Goal: Check status: Check status

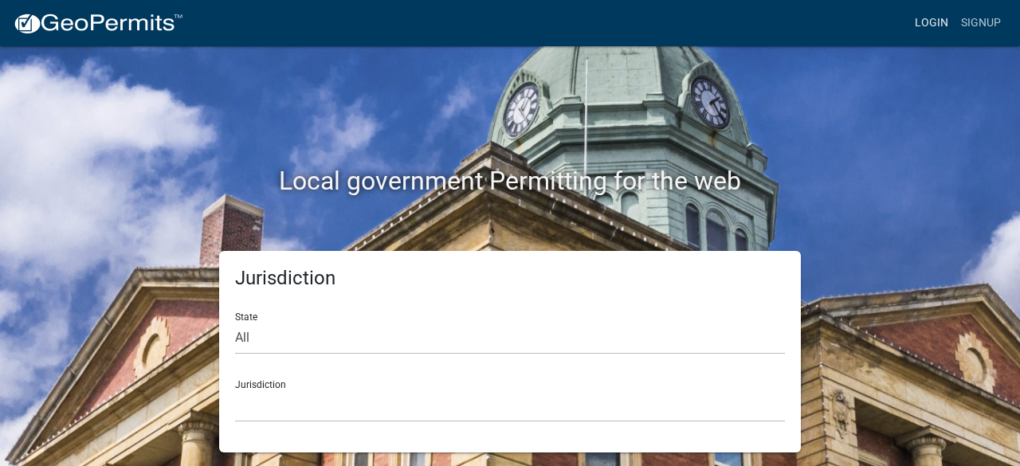
click at [926, 18] on link "Login" at bounding box center [932, 23] width 46 height 30
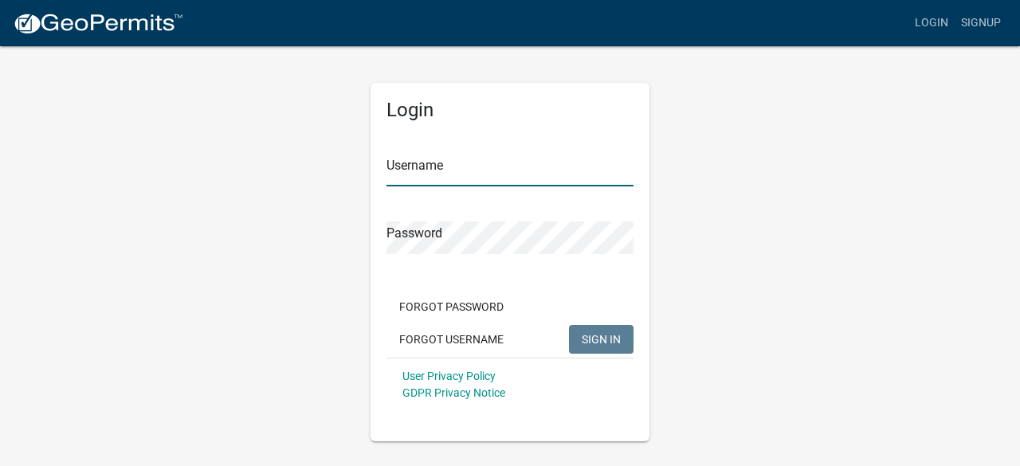
click at [504, 182] on input "Username" at bounding box center [510, 170] width 247 height 33
type input "streetsdirector@cityofcharlestown.com"
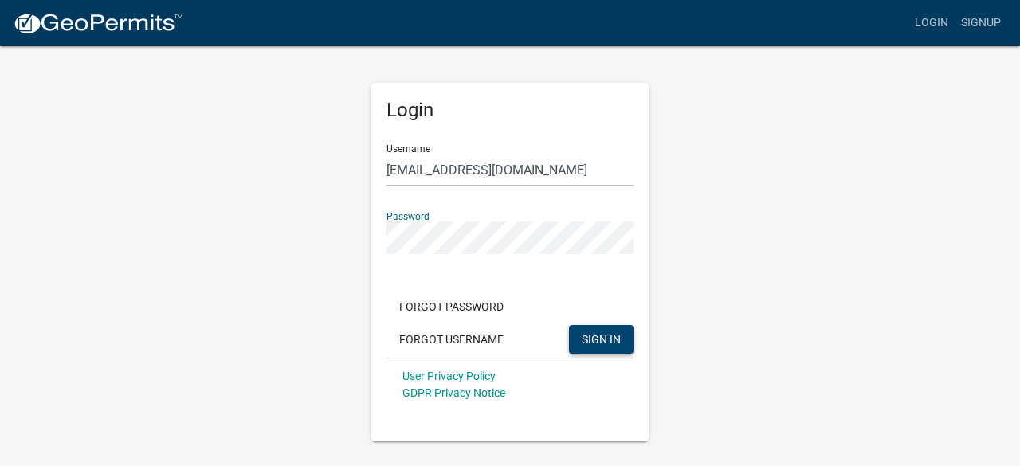
click at [610, 340] on span "SIGN IN" at bounding box center [601, 338] width 39 height 13
click at [585, 336] on span "SIGN IN" at bounding box center [601, 338] width 39 height 13
click at [591, 326] on button "SIGN IN" at bounding box center [601, 339] width 65 height 29
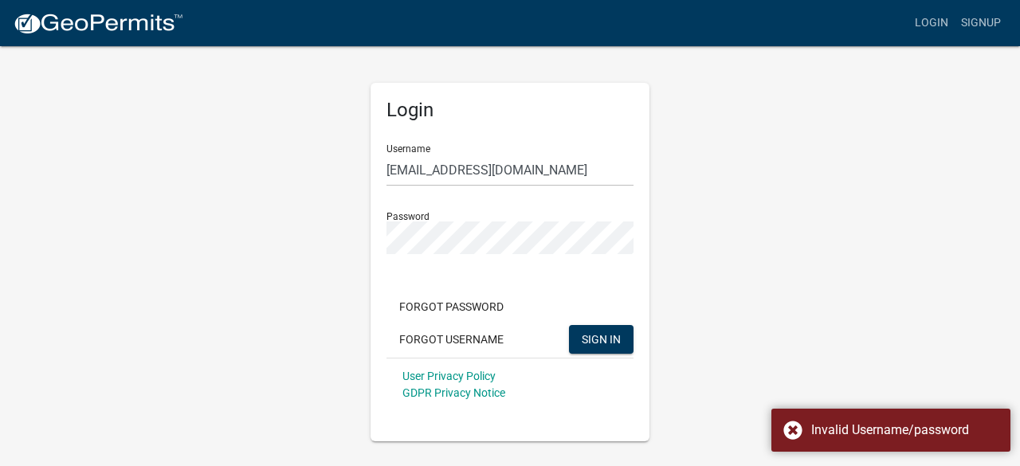
click at [800, 238] on div "Login Username streetsdirector@cityofcharlestown.com Password Forgot Password F…" at bounding box center [510, 243] width 909 height 397
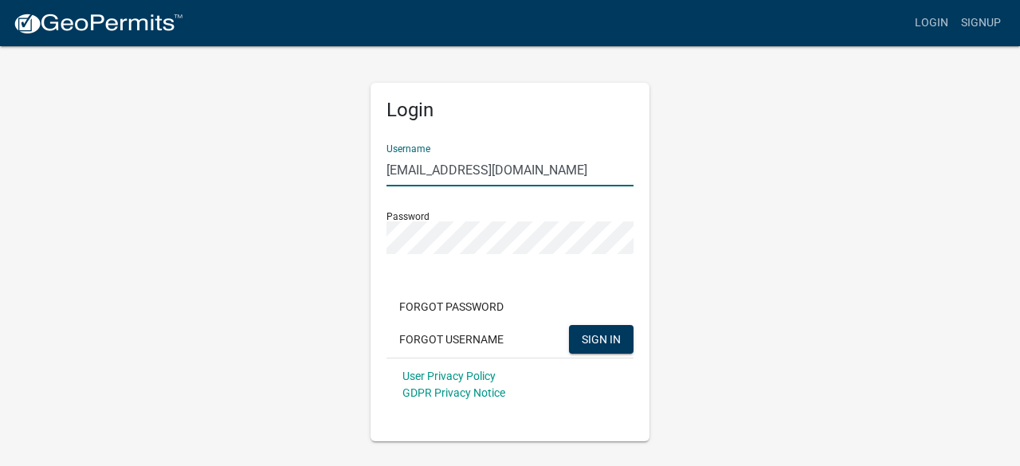
click at [626, 168] on input "streetsdirector@cityofcharlestown.com" at bounding box center [510, 170] width 247 height 33
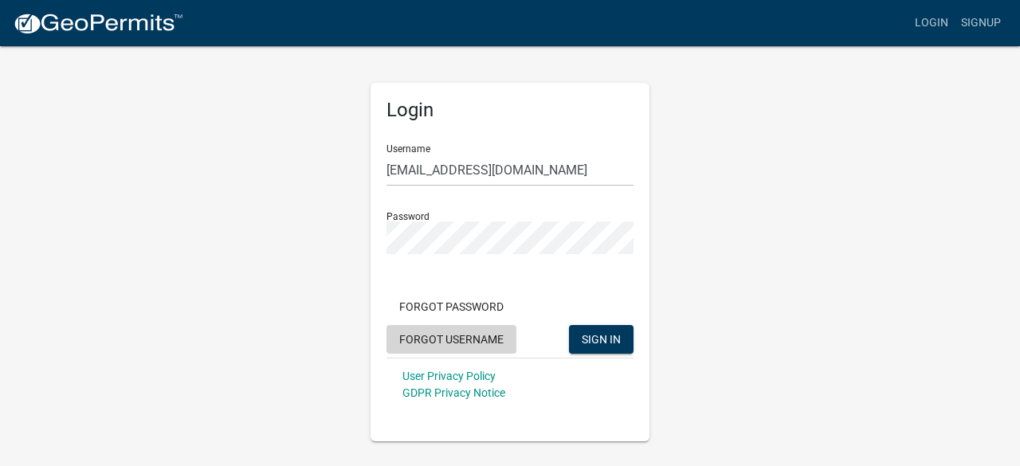
click at [472, 339] on button "Forgot Username" at bounding box center [452, 339] width 130 height 29
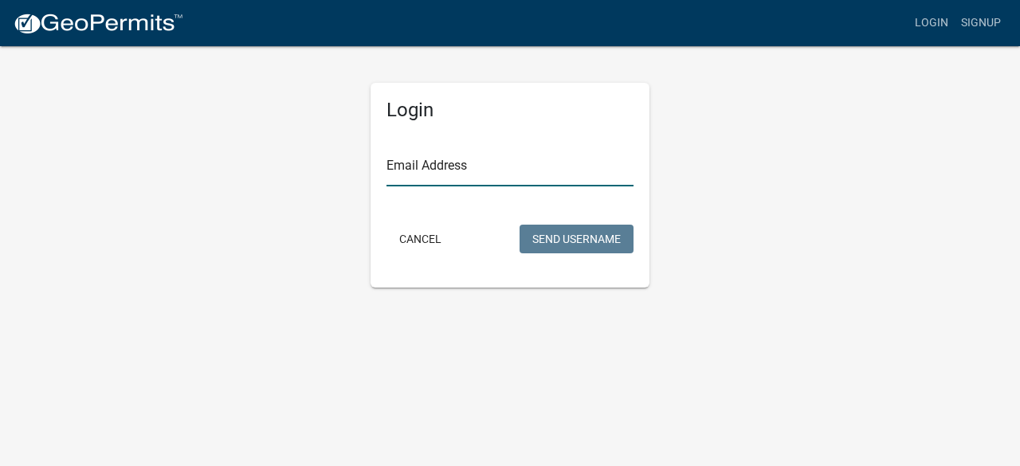
click at [467, 177] on input "Email Address" at bounding box center [510, 170] width 247 height 33
type input "t"
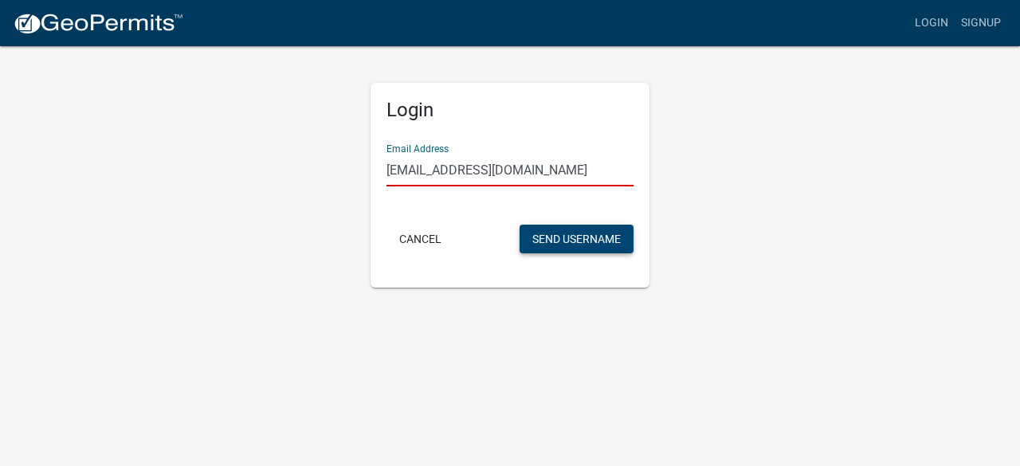
type input "tonyjackson@cityofcharlestown.com"
click at [592, 248] on button "Send Username" at bounding box center [577, 239] width 114 height 29
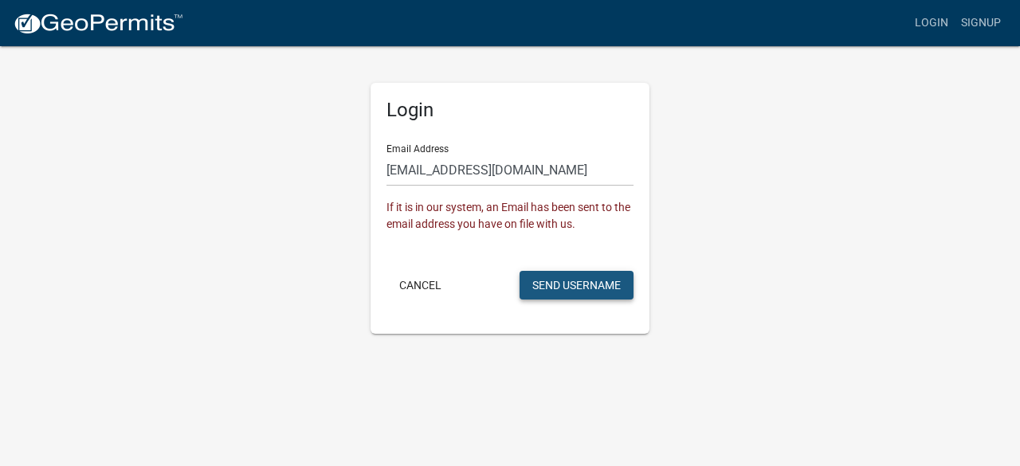
click at [552, 289] on button "Send Username" at bounding box center [577, 285] width 114 height 29
click at [608, 166] on input "tonyjackson@cityofcharlestown.com" at bounding box center [510, 170] width 247 height 33
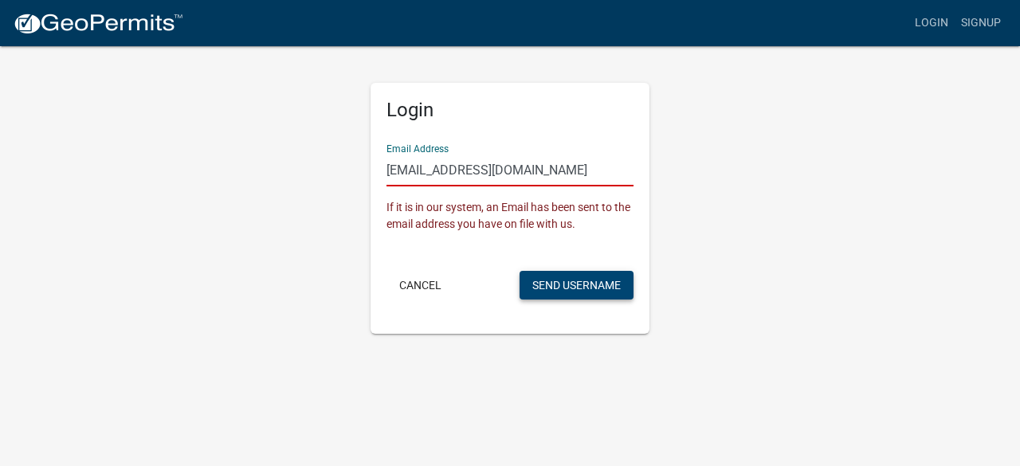
click at [557, 286] on button "Send Username" at bounding box center [577, 285] width 114 height 29
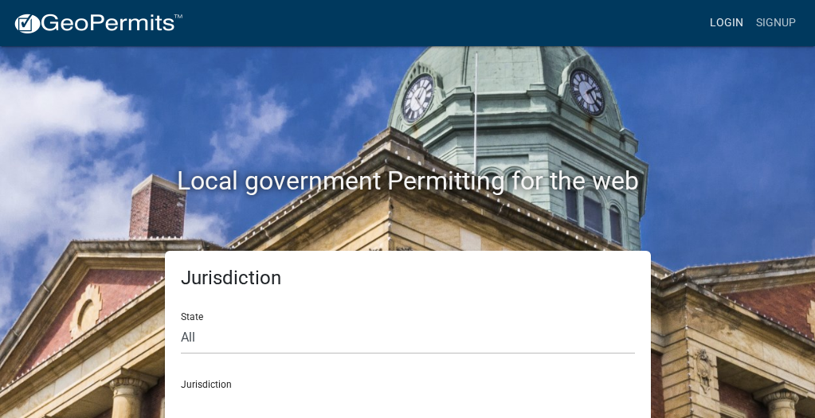
click at [724, 23] on link "Login" at bounding box center [727, 23] width 46 height 30
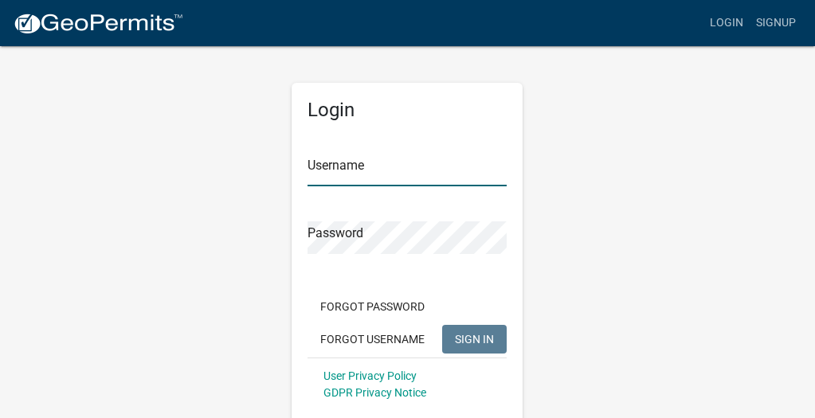
type input "Tpurcell"
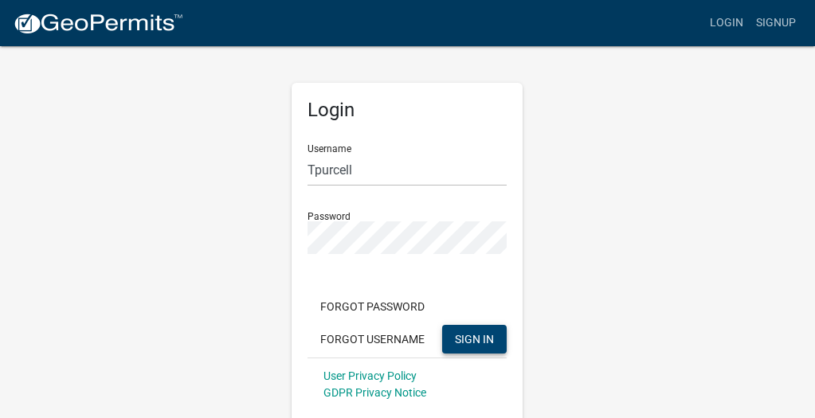
click at [501, 339] on button "SIGN IN" at bounding box center [474, 339] width 65 height 29
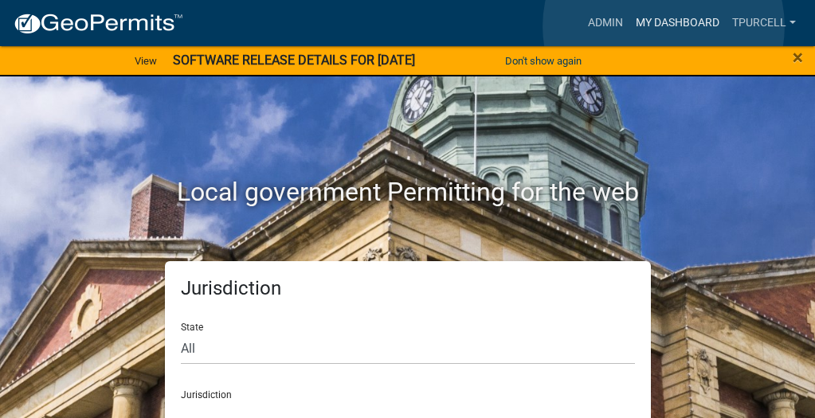
click at [664, 26] on link "My Dashboard" at bounding box center [678, 23] width 96 height 30
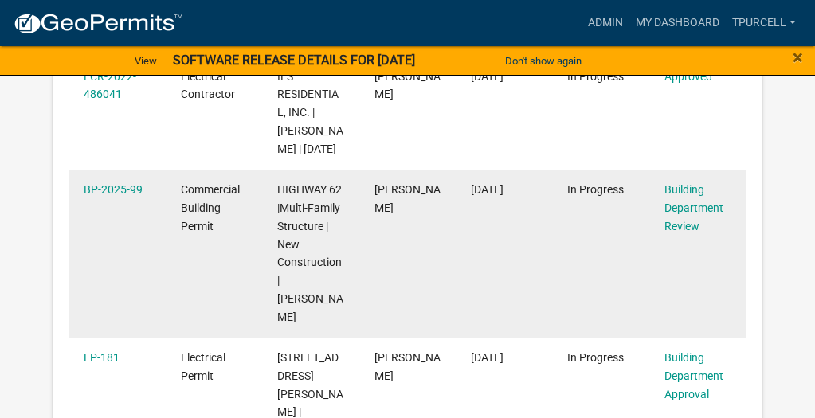
scroll to position [1036, 0]
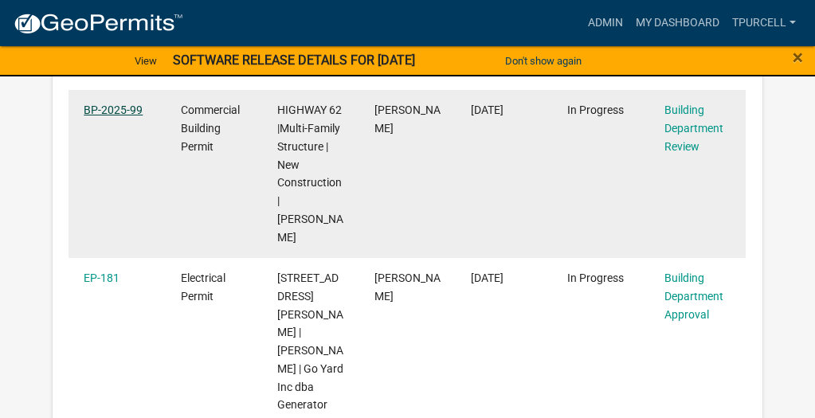
click at [103, 116] on link "BP-2025-99" at bounding box center [113, 110] width 59 height 13
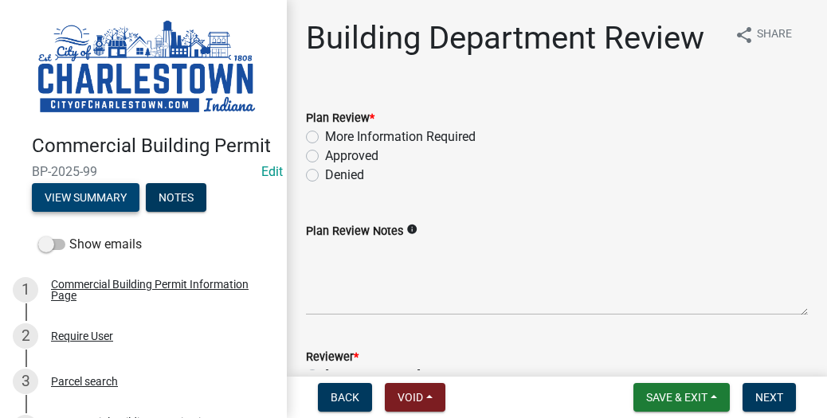
click at [92, 207] on button "View Summary" at bounding box center [86, 197] width 108 height 29
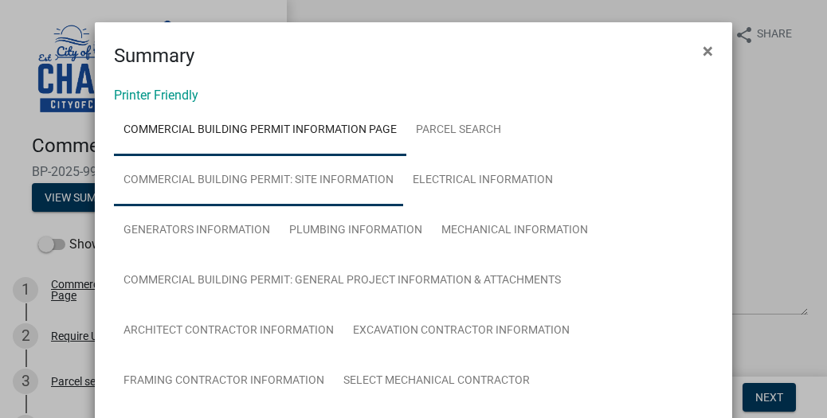
click at [331, 176] on link "Commercial Building Permit: Site Information" at bounding box center [258, 180] width 289 height 51
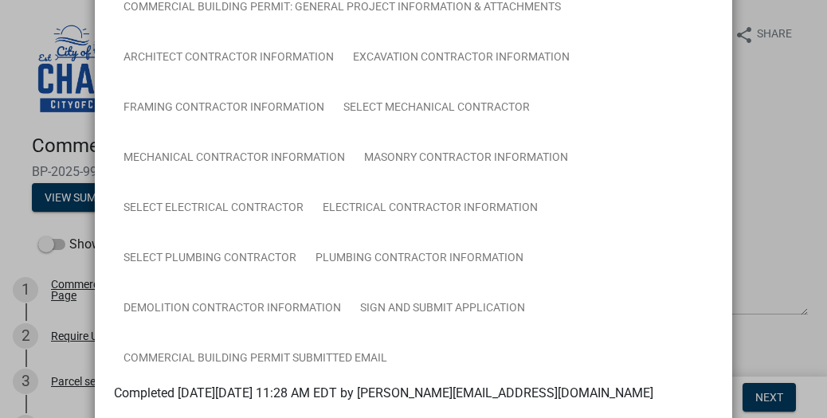
scroll to position [100, 0]
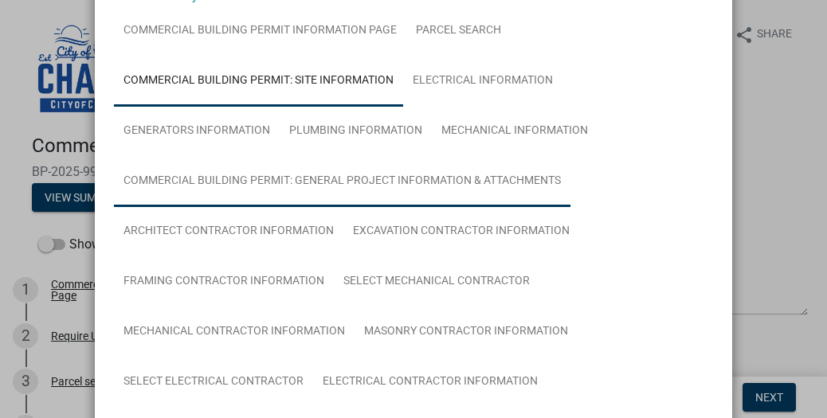
click at [380, 175] on link "Commercial Building Permit: General Project Information & Attachments" at bounding box center [342, 181] width 457 height 51
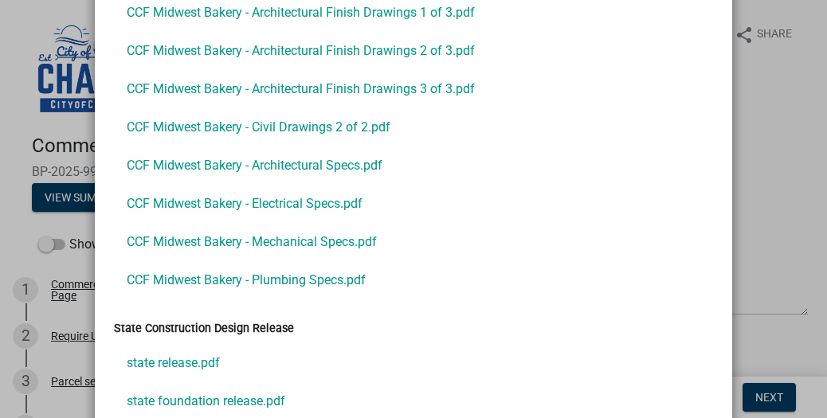
scroll to position [2411, 0]
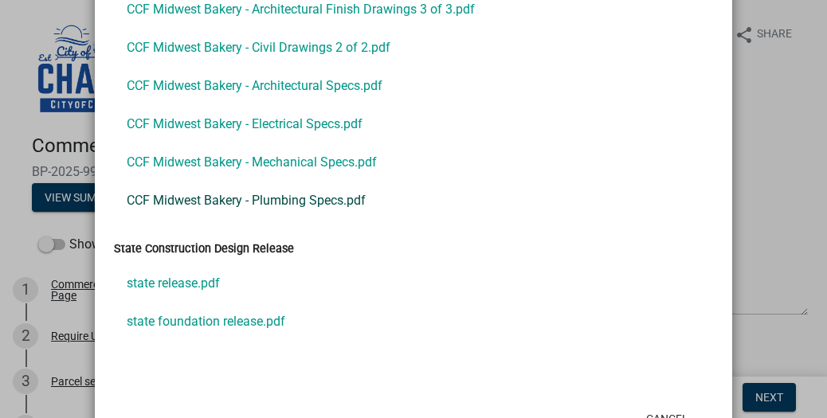
click at [281, 199] on link "CCF Midwest Bakery - Plumbing Specs.pdf" at bounding box center [413, 201] width 599 height 38
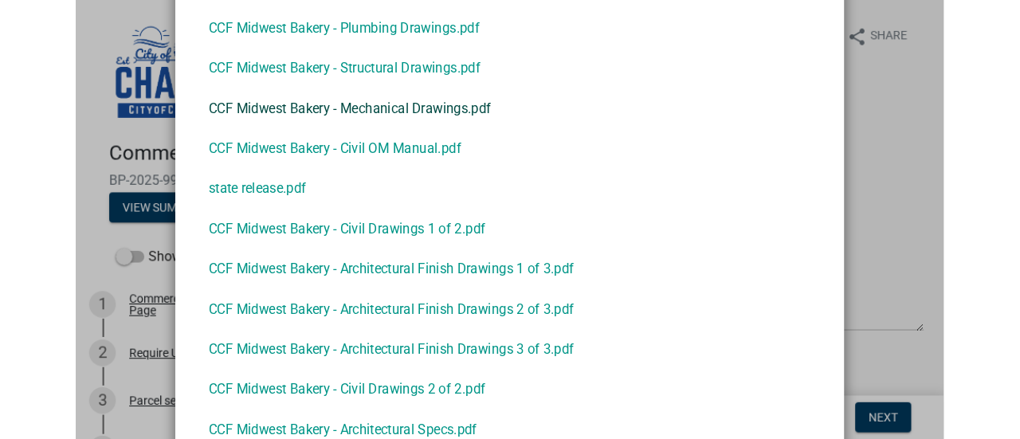
scroll to position [2092, 0]
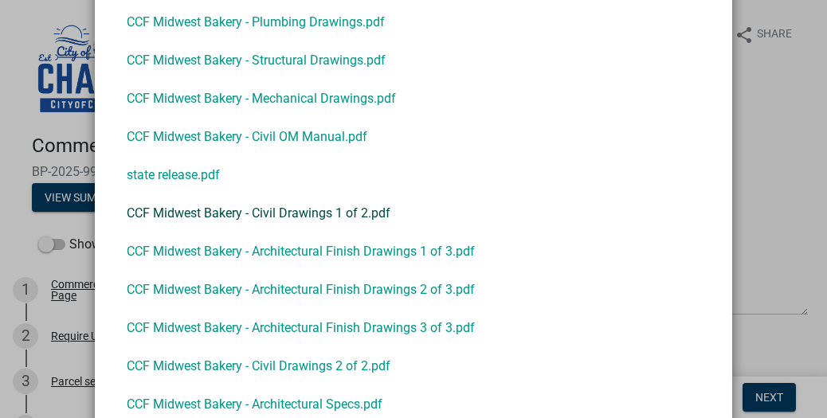
click at [283, 210] on link "CCF Midwest Bakery - Civil Drawings 1 of 2.pdf" at bounding box center [413, 213] width 599 height 38
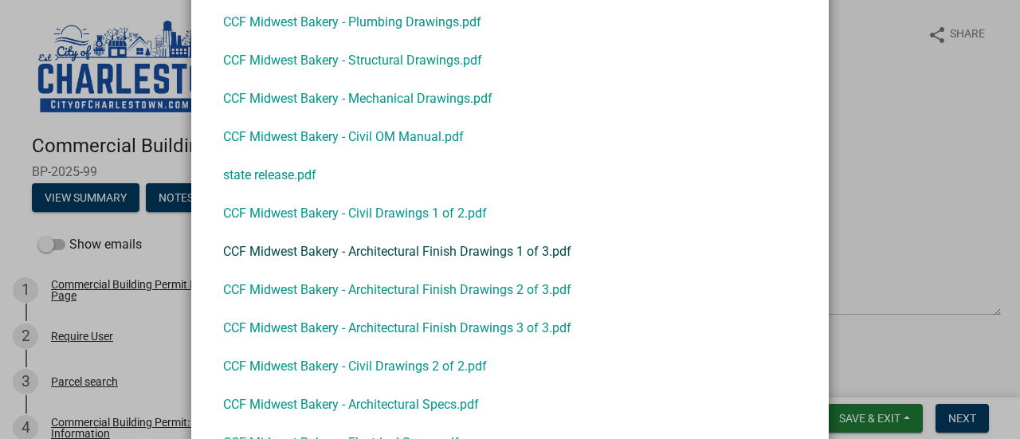
click at [431, 250] on link "CCF Midwest Bakery - Architectural Finish Drawings 1 of 3.pdf" at bounding box center [509, 252] width 599 height 38
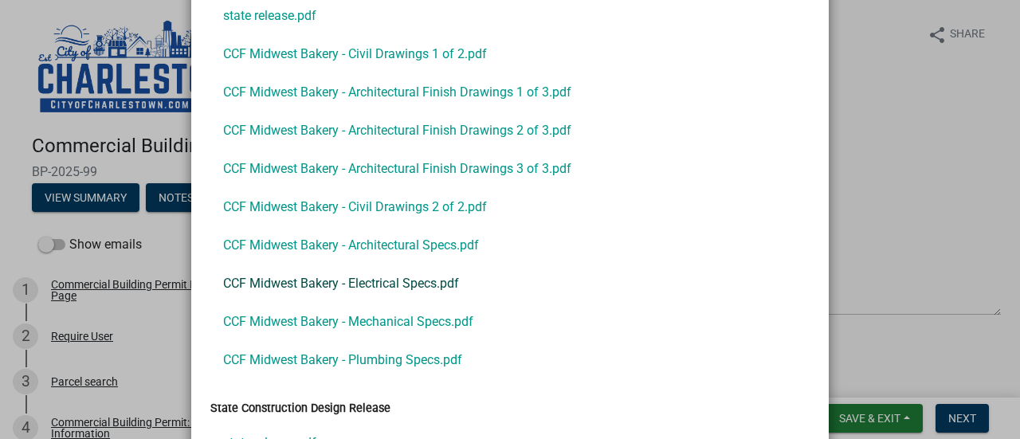
scroll to position [2172, 0]
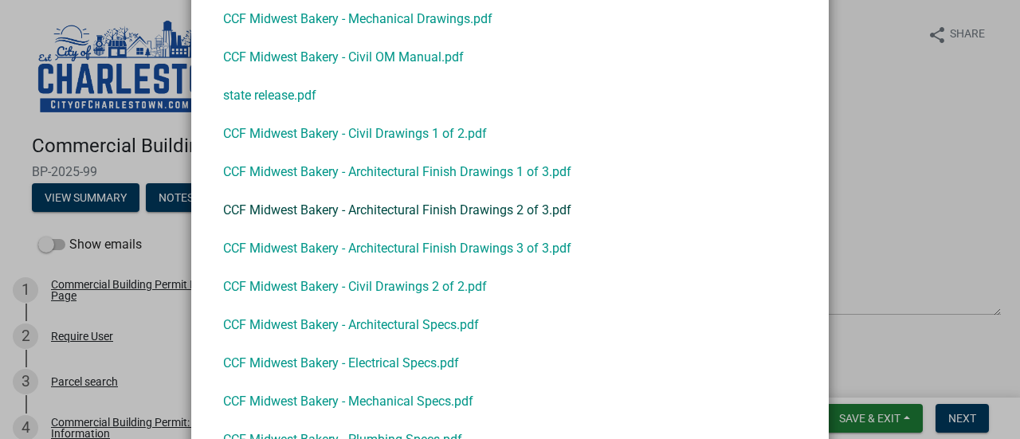
click at [430, 209] on link "CCF Midwest Bakery - Architectural Finish Drawings 2 of 3.pdf" at bounding box center [509, 210] width 599 height 38
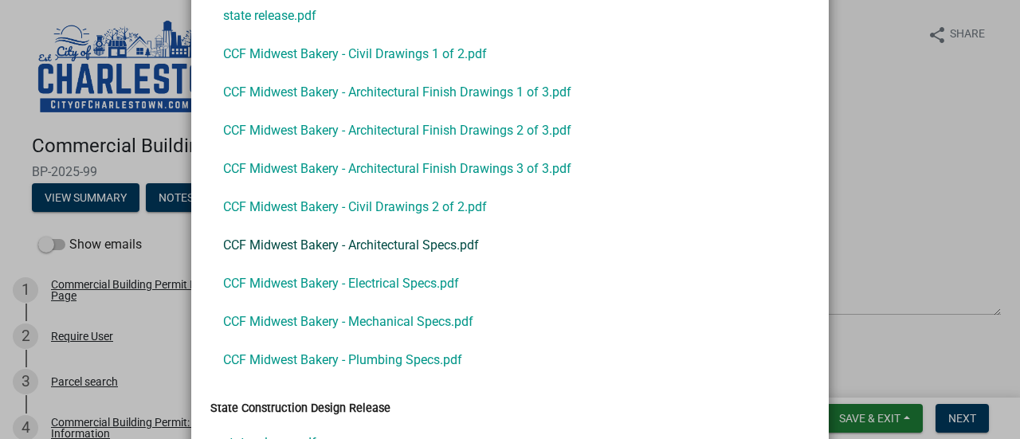
click at [418, 249] on link "CCF Midwest Bakery - Architectural Specs.pdf" at bounding box center [509, 245] width 599 height 38
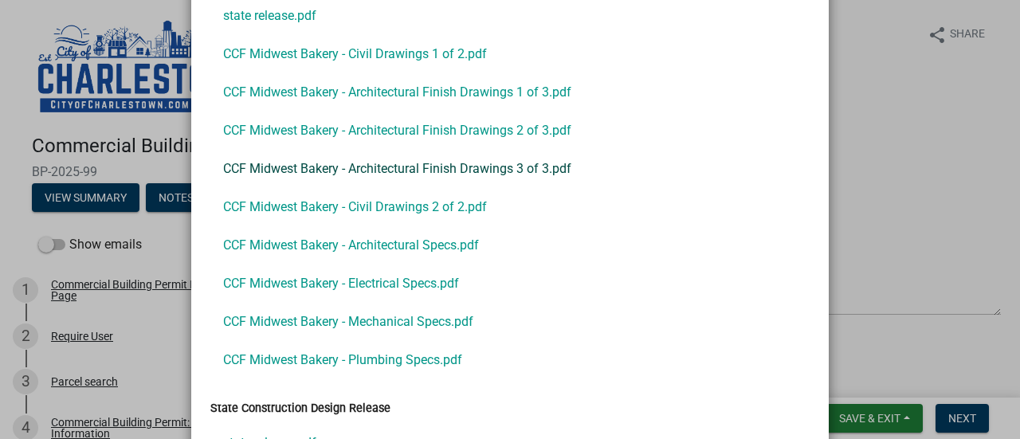
click at [440, 169] on link "CCF Midwest Bakery - Architectural Finish Drawings 3 of 3.pdf" at bounding box center [509, 169] width 599 height 38
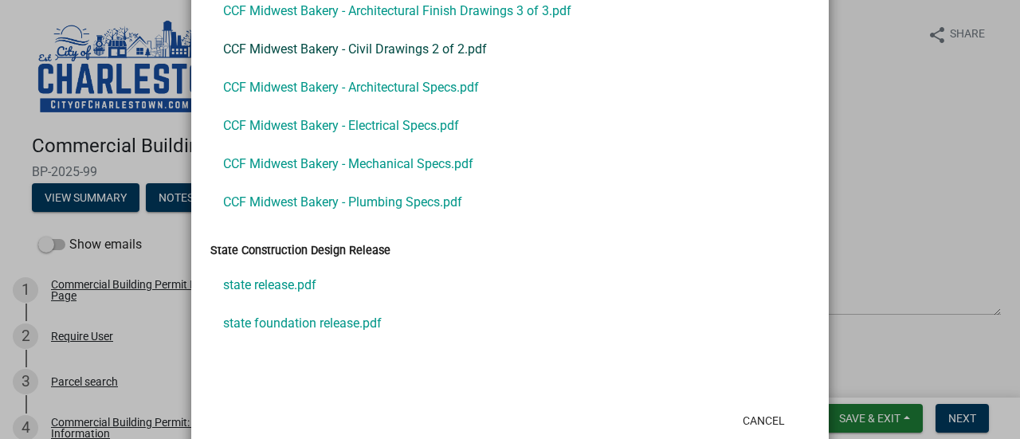
scroll to position [2411, 0]
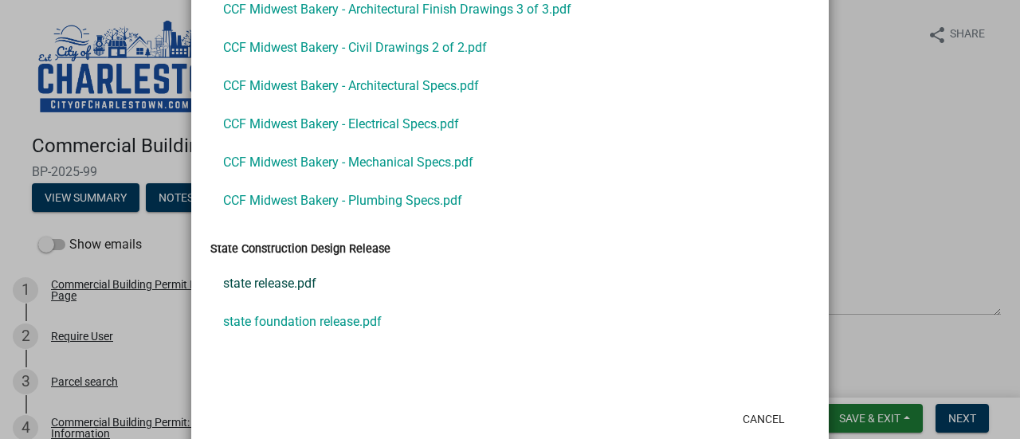
click at [242, 286] on link "state release.pdf" at bounding box center [509, 284] width 599 height 38
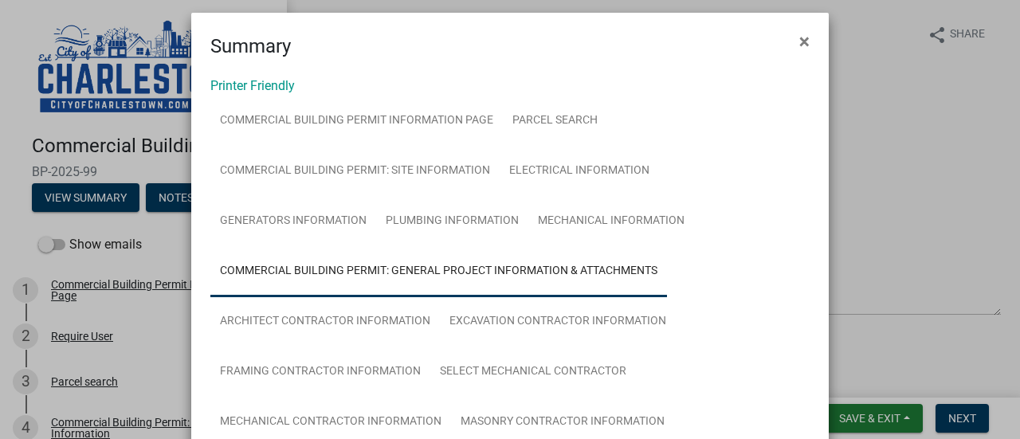
scroll to position [0, 0]
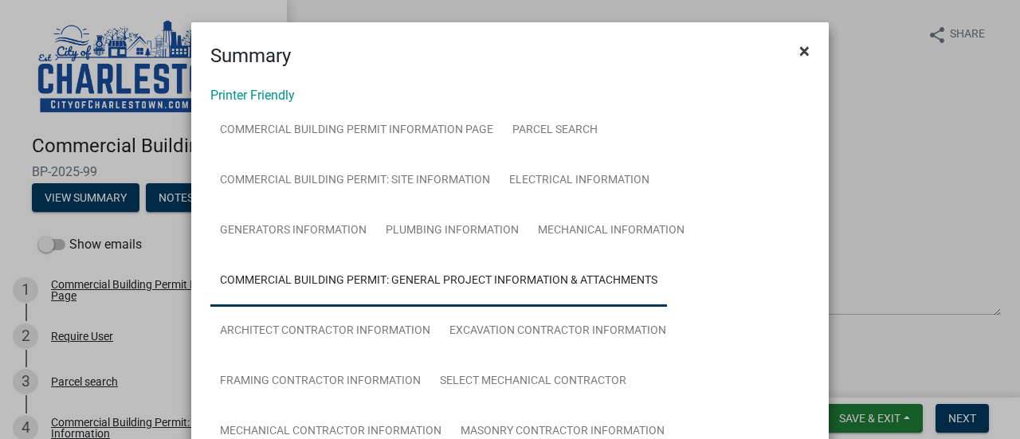
click at [799, 49] on span "×" at bounding box center [804, 51] width 10 height 22
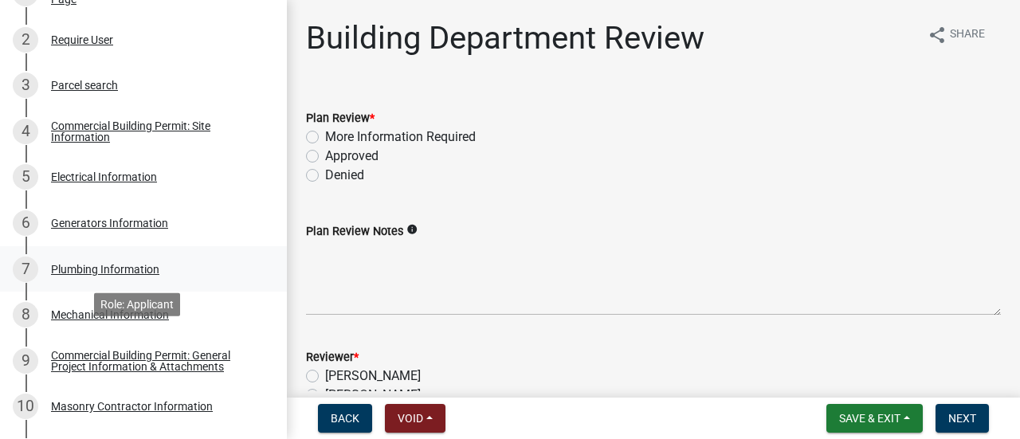
scroll to position [217, 0]
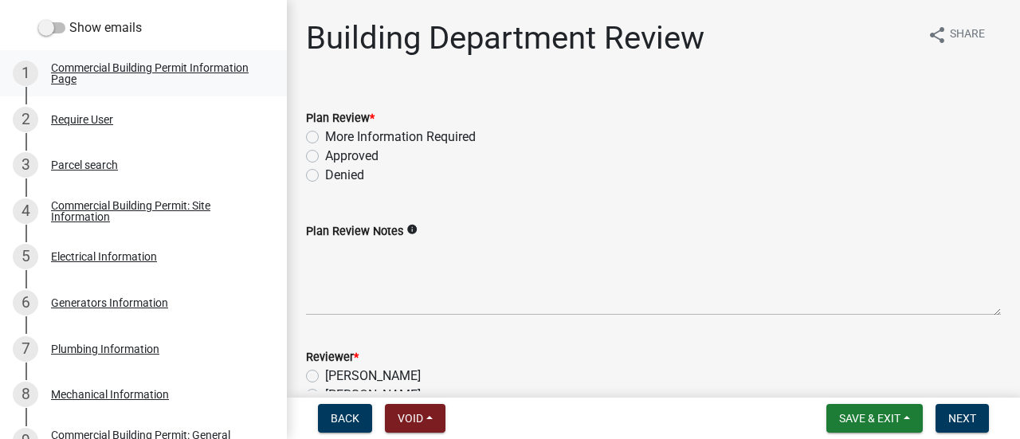
click at [95, 84] on div "Commercial Building Permit Information Page" at bounding box center [156, 73] width 210 height 22
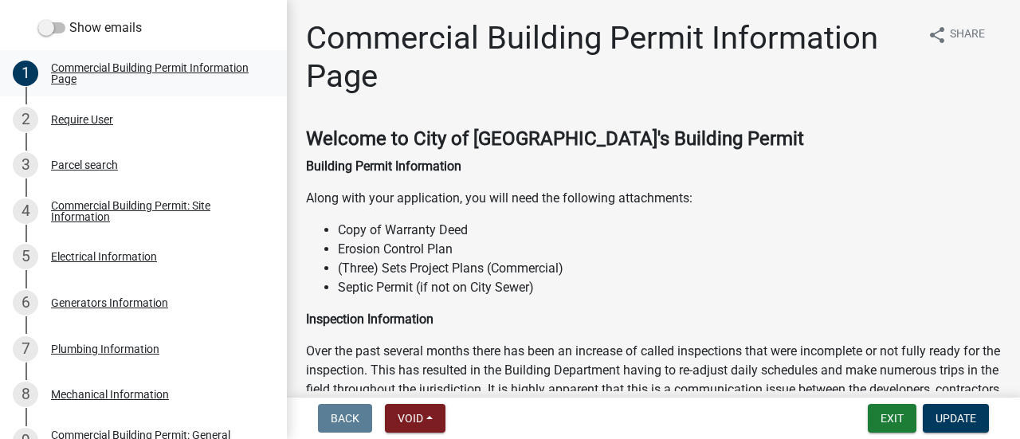
scroll to position [296, 0]
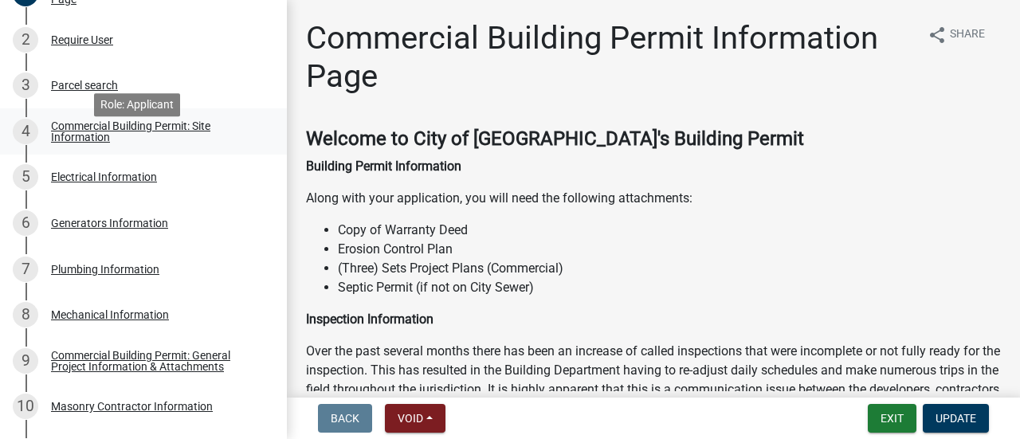
click at [147, 143] on div "Commercial Building Permit: Site Information" at bounding box center [156, 131] width 210 height 22
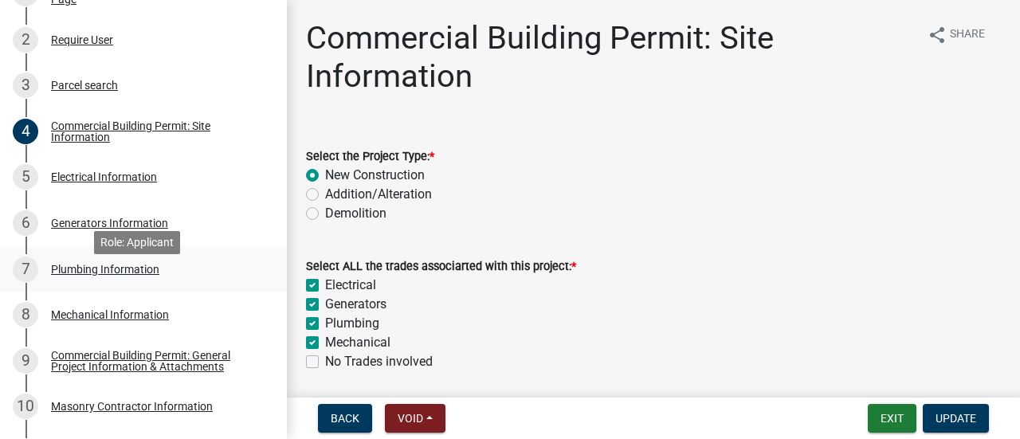
click at [90, 275] on div "Plumbing Information" at bounding box center [105, 269] width 108 height 11
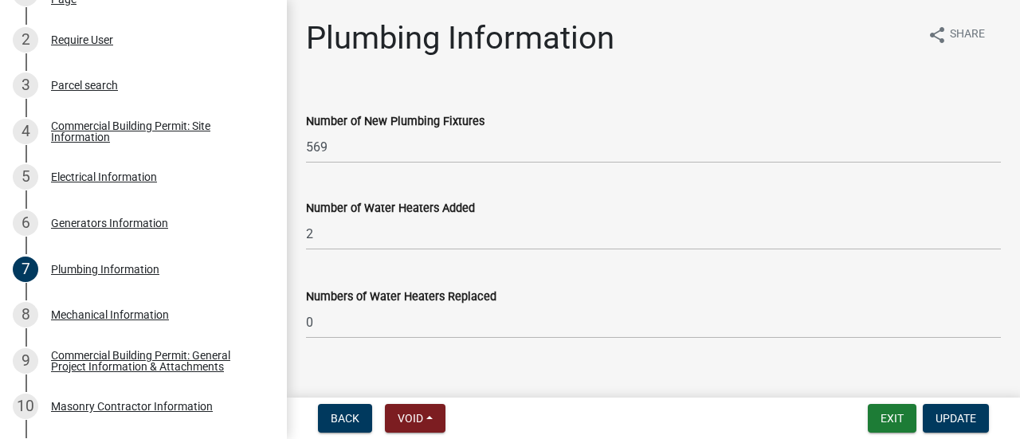
scroll to position [0, 0]
click at [105, 320] on div "Mechanical Information" at bounding box center [110, 314] width 118 height 11
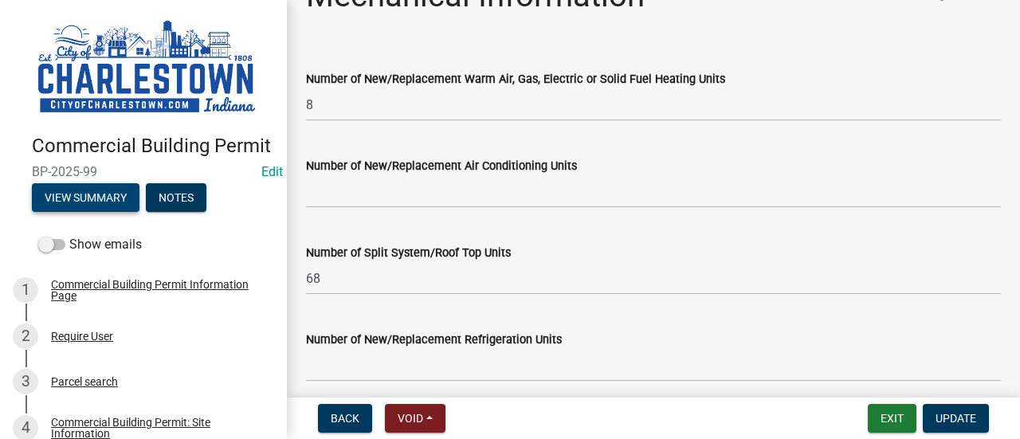
click at [78, 209] on button "View Summary" at bounding box center [86, 197] width 108 height 29
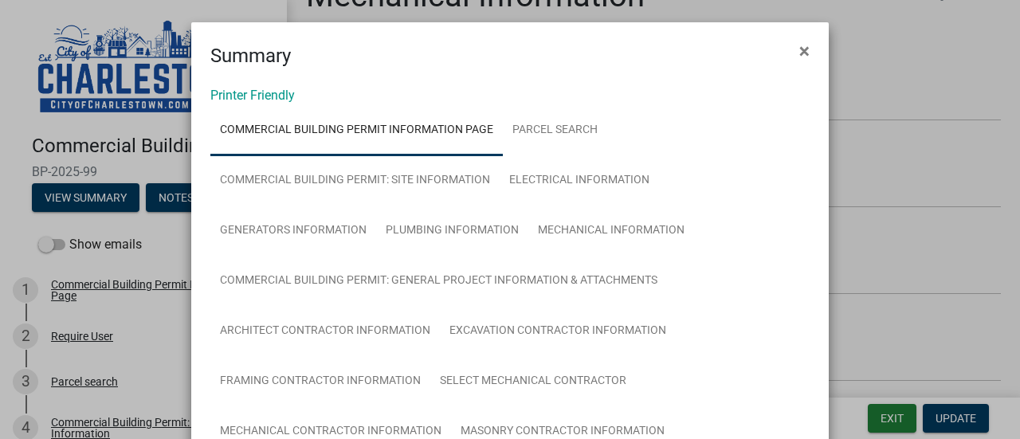
scroll to position [80, 0]
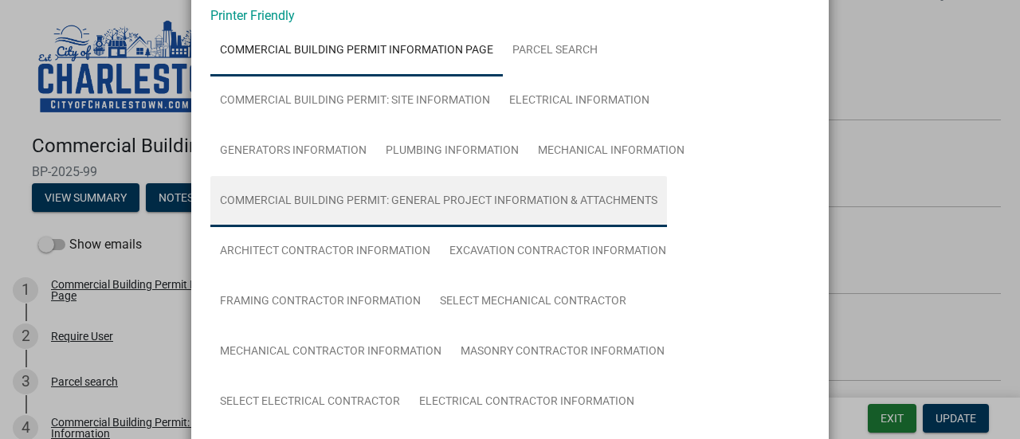
click at [465, 196] on link "Commercial Building Permit: General Project Information & Attachments" at bounding box center [438, 201] width 457 height 51
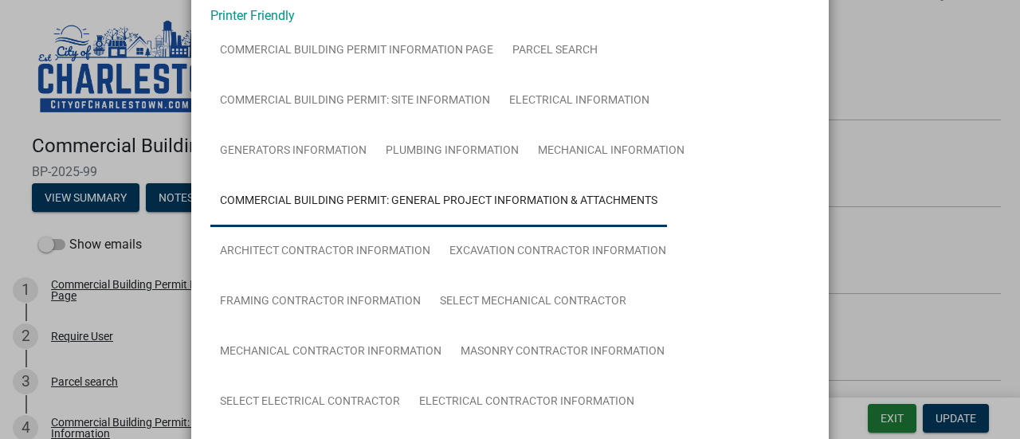
click at [394, 201] on link "Commercial Building Permit: General Project Information & Attachments" at bounding box center [438, 201] width 457 height 51
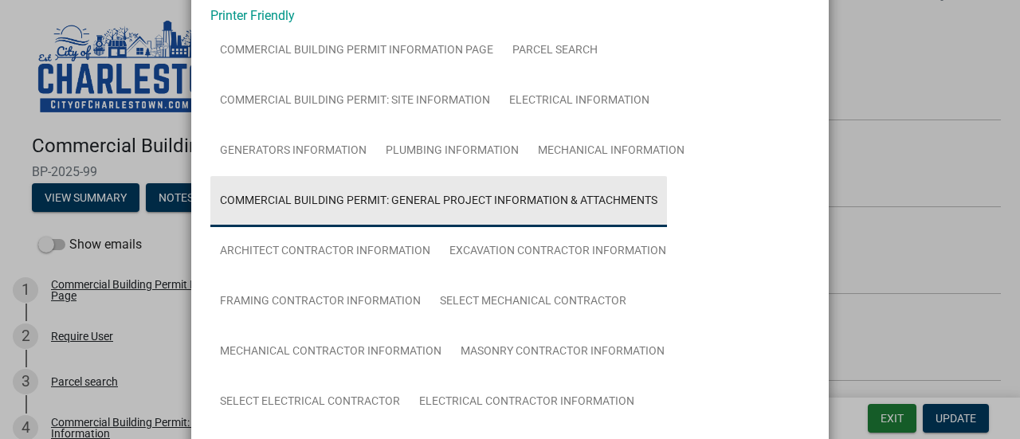
click at [341, 202] on link "Commercial Building Permit: General Project Information & Attachments" at bounding box center [438, 201] width 457 height 51
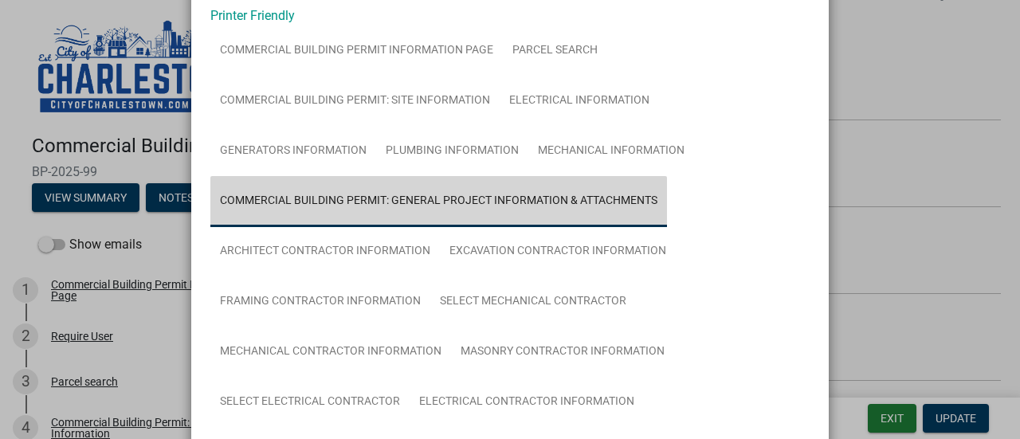
click at [341, 202] on link "Commercial Building Permit: General Project Information & Attachments" at bounding box center [438, 201] width 457 height 51
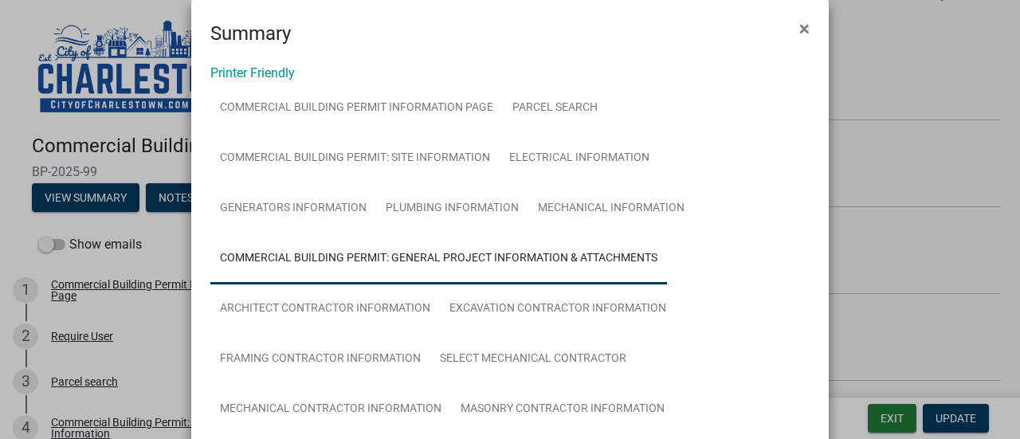
scroll to position [0, 0]
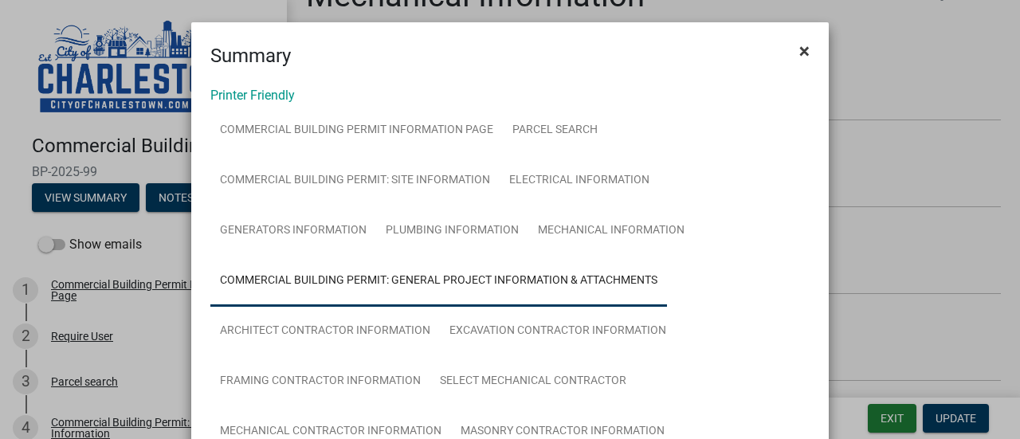
click at [799, 52] on span "×" at bounding box center [804, 51] width 10 height 22
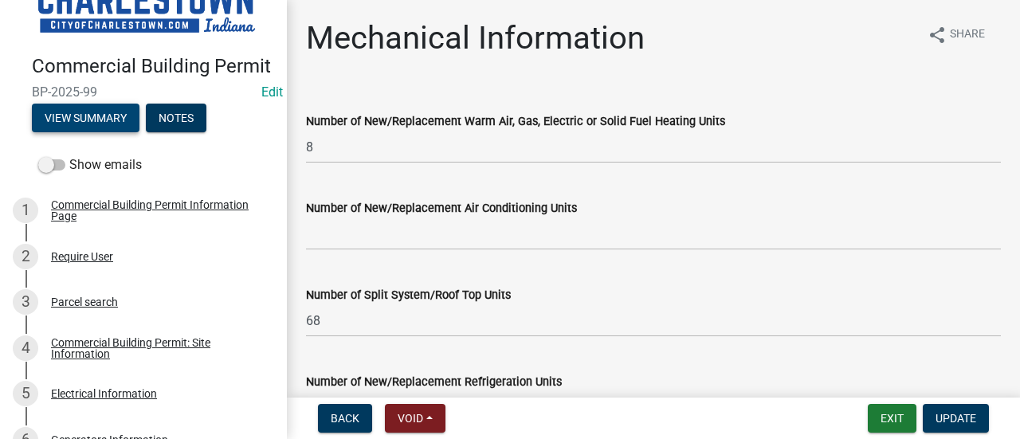
scroll to position [159, 0]
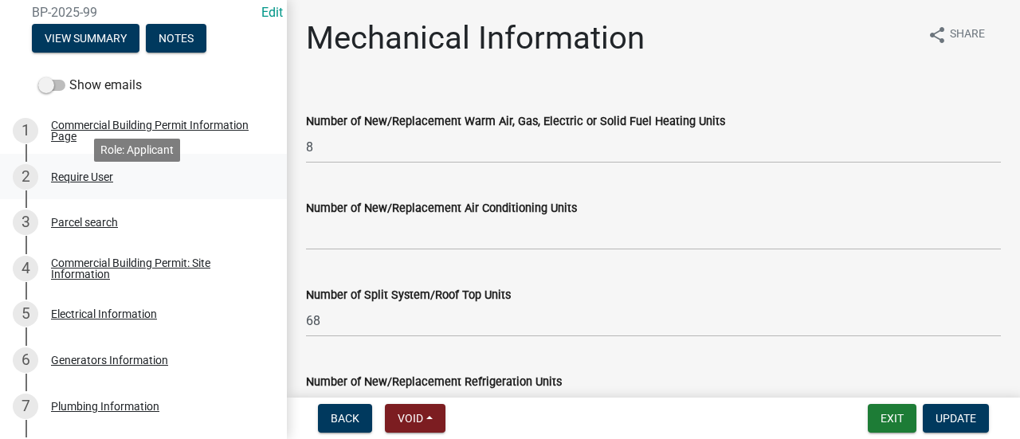
click at [83, 183] on div "Require User" at bounding box center [82, 176] width 62 height 11
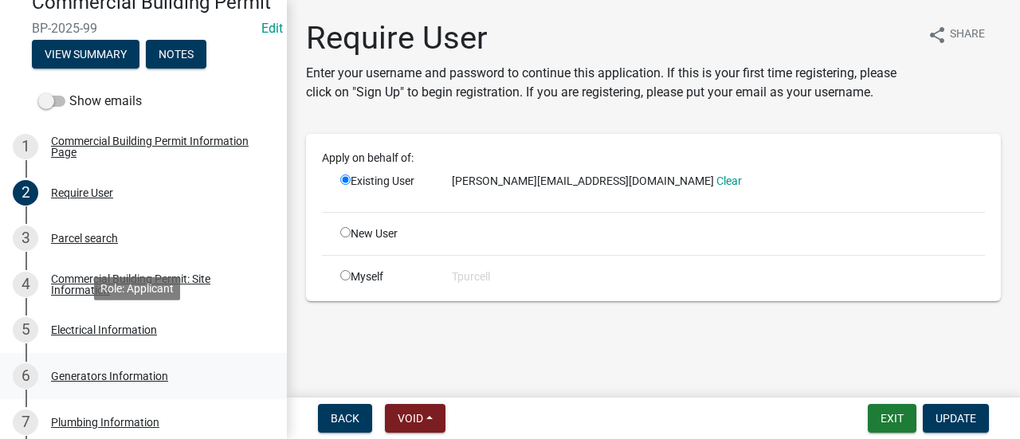
scroll to position [137, 0]
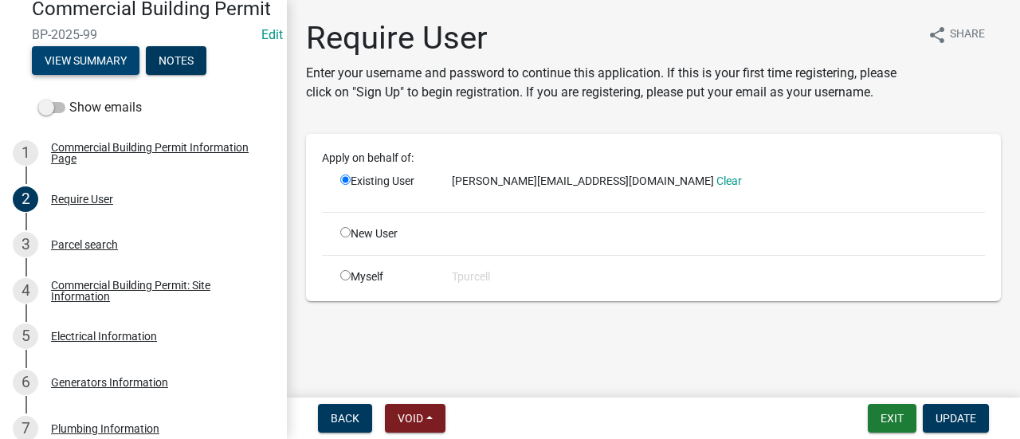
click at [93, 75] on button "View Summary" at bounding box center [86, 60] width 108 height 29
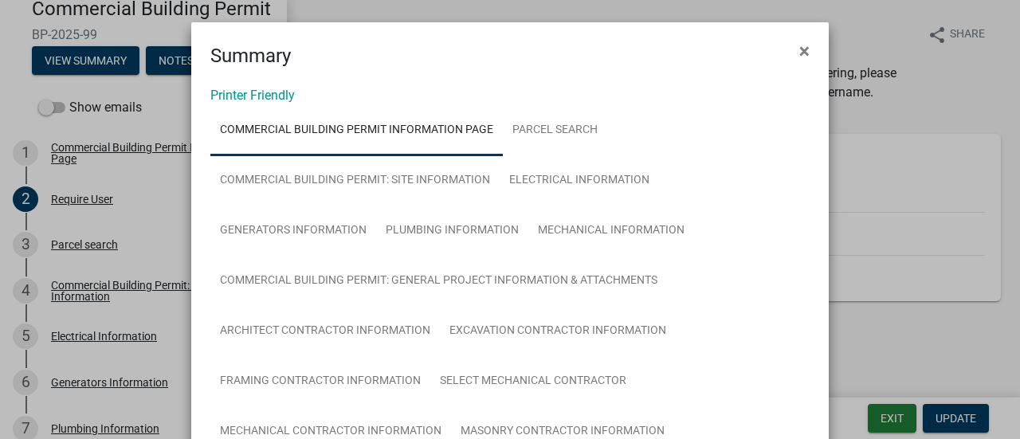
scroll to position [80, 0]
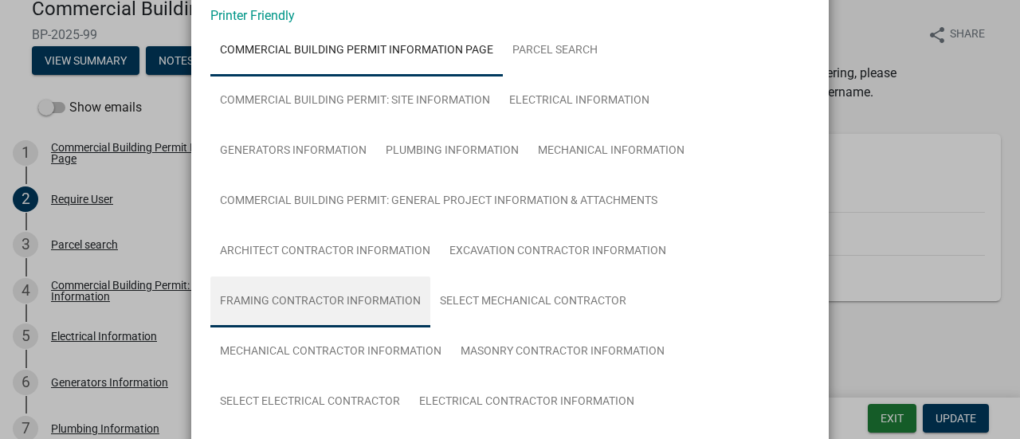
click at [301, 297] on link "Framing Contractor Information" at bounding box center [320, 302] width 220 height 51
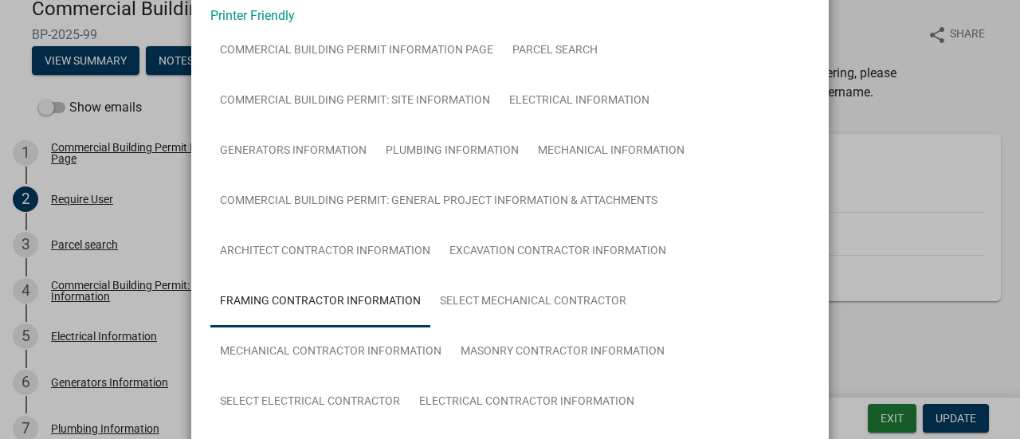
click at [307, 297] on link "Framing Contractor Information" at bounding box center [320, 302] width 220 height 51
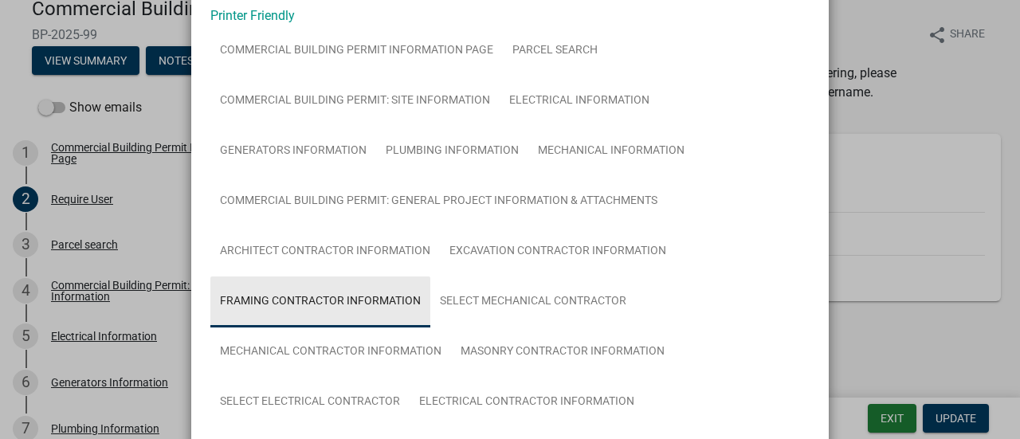
click at [307, 297] on link "Framing Contractor Information" at bounding box center [320, 302] width 220 height 51
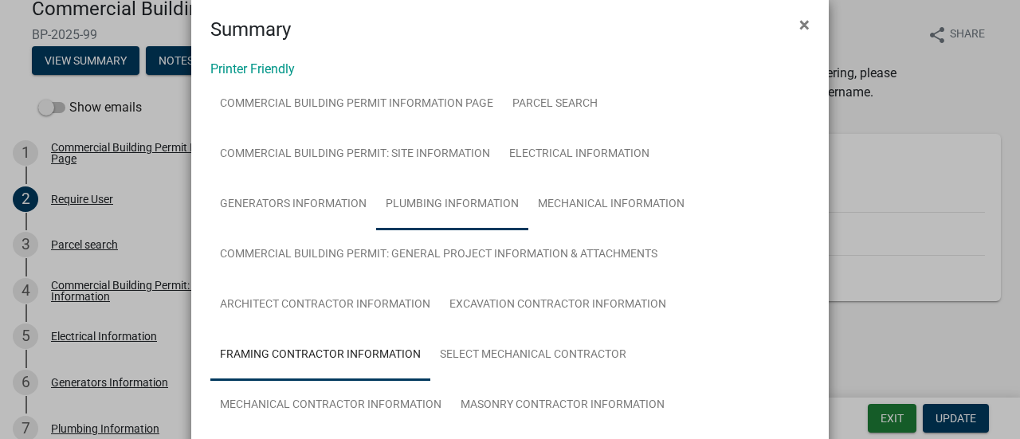
scroll to position [0, 0]
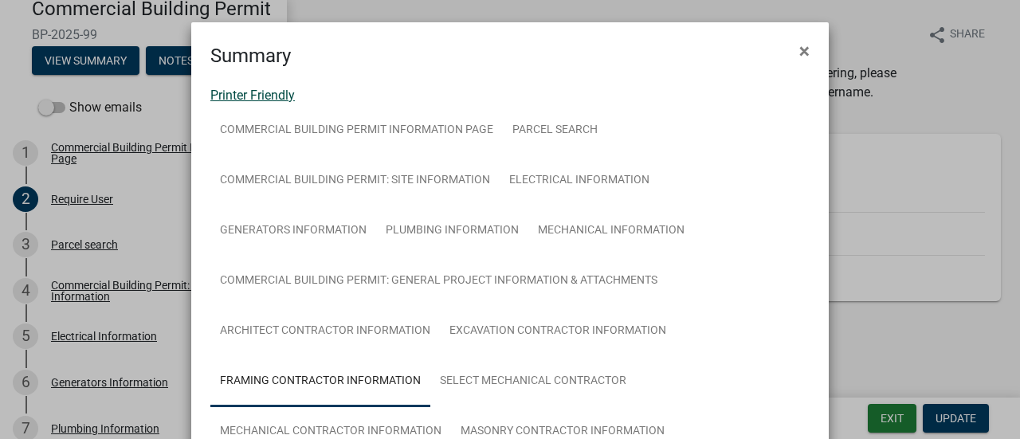
click at [249, 96] on link "Printer Friendly" at bounding box center [252, 95] width 84 height 15
click at [799, 47] on span "×" at bounding box center [804, 51] width 10 height 22
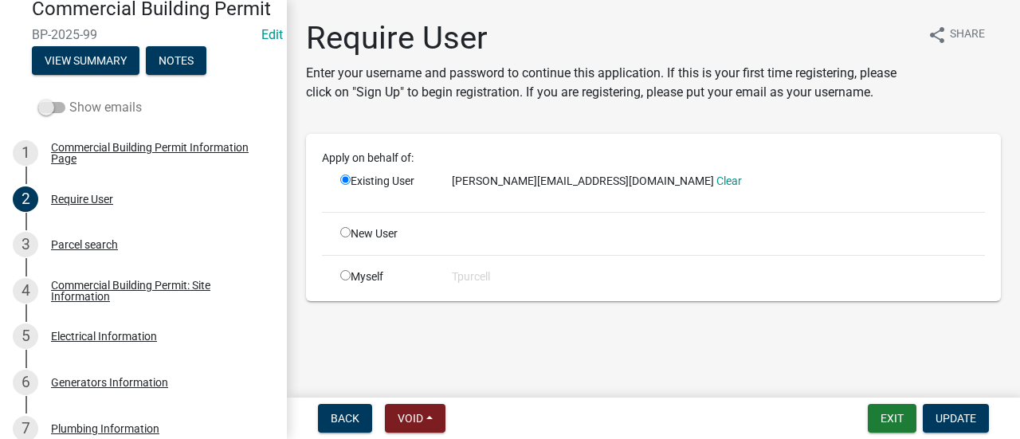
click at [49, 113] on span at bounding box center [51, 107] width 27 height 11
click at [69, 98] on input "Show emails" at bounding box center [69, 98] width 0 height 0
click at [49, 113] on span at bounding box center [51, 107] width 27 height 11
click at [69, 98] on input "Show emails" at bounding box center [69, 98] width 0 height 0
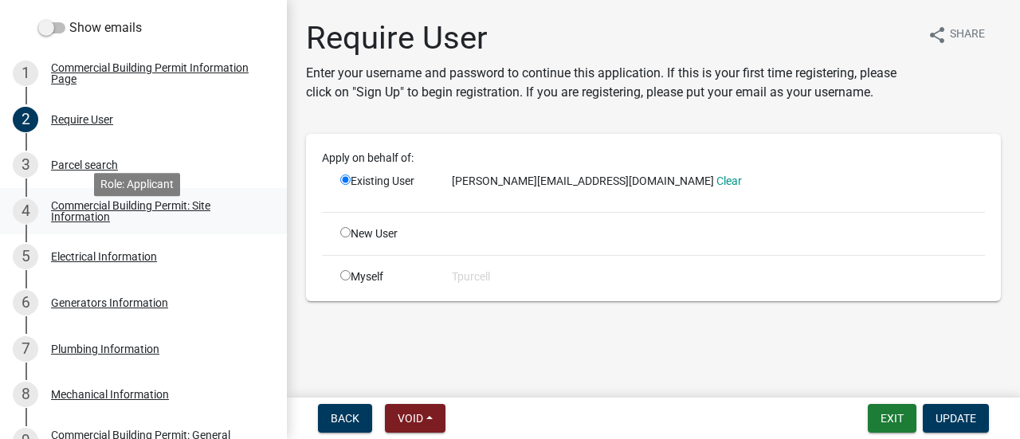
click at [106, 219] on div "Commercial Building Permit: Site Information" at bounding box center [156, 211] width 210 height 22
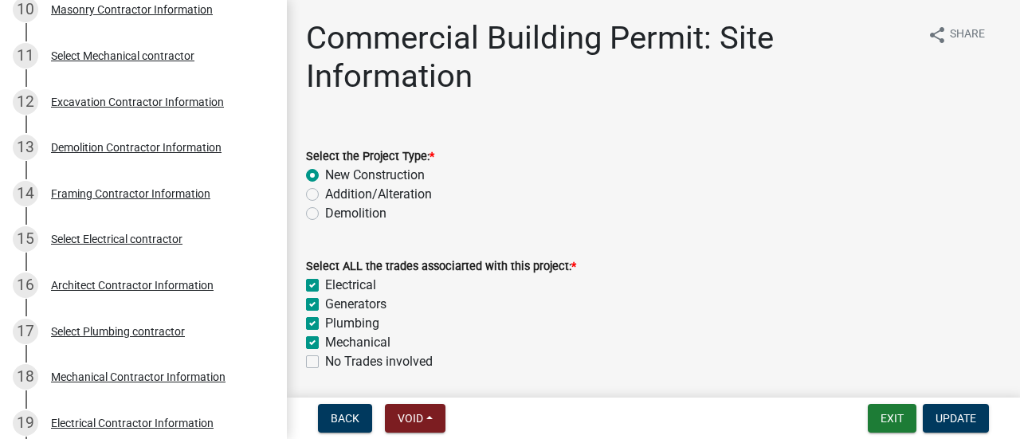
scroll to position [699, 0]
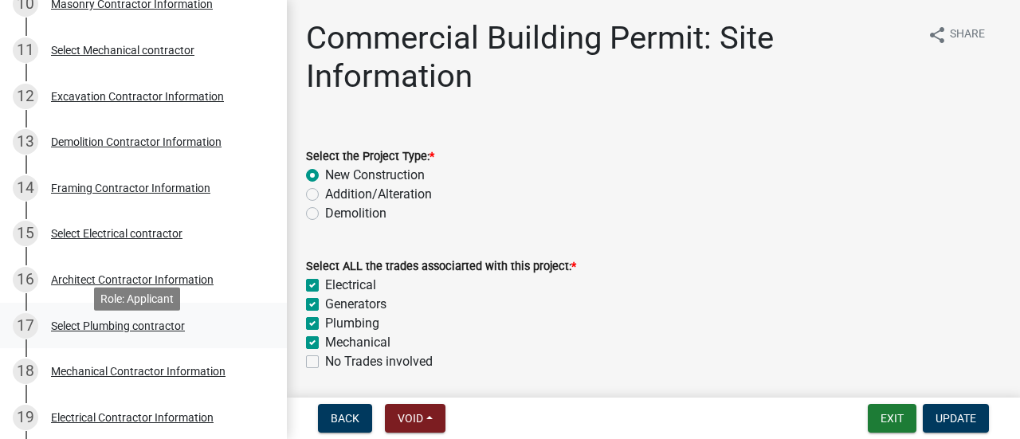
click at [106, 332] on div "Select Plumbing contractor" at bounding box center [118, 325] width 134 height 11
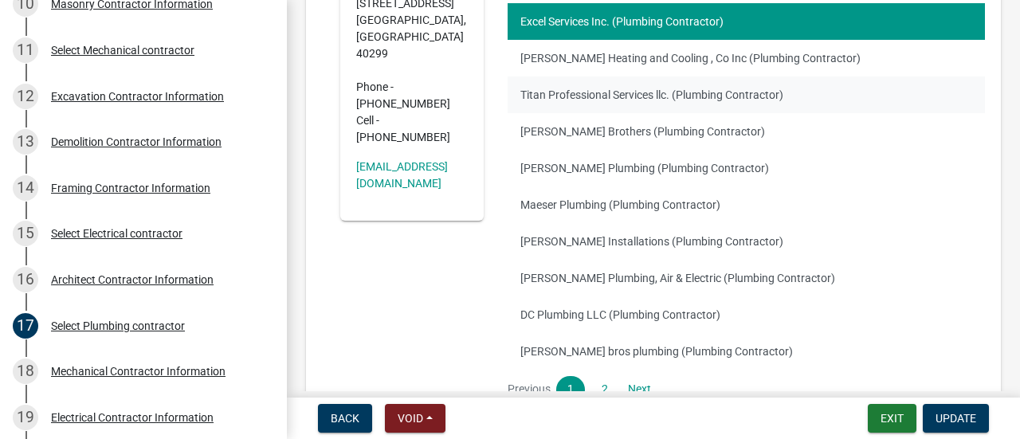
scroll to position [398, 0]
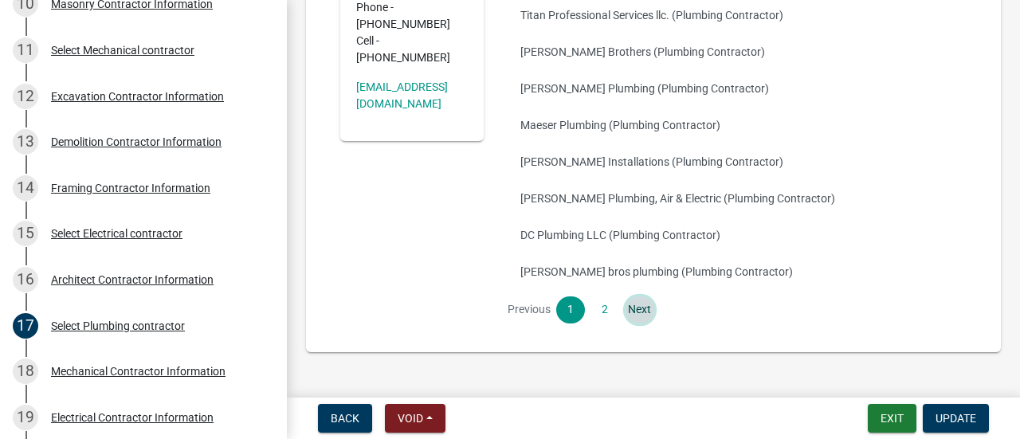
click at [639, 296] on link "Next" at bounding box center [640, 309] width 29 height 27
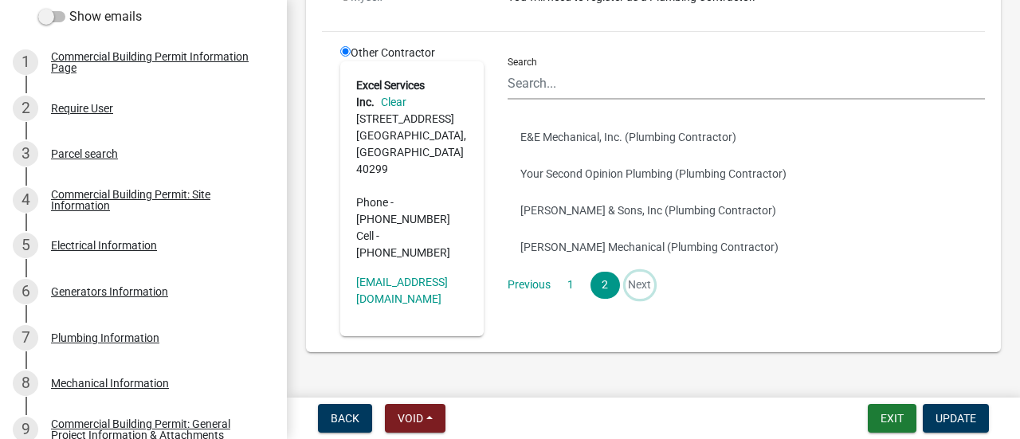
scroll to position [0, 0]
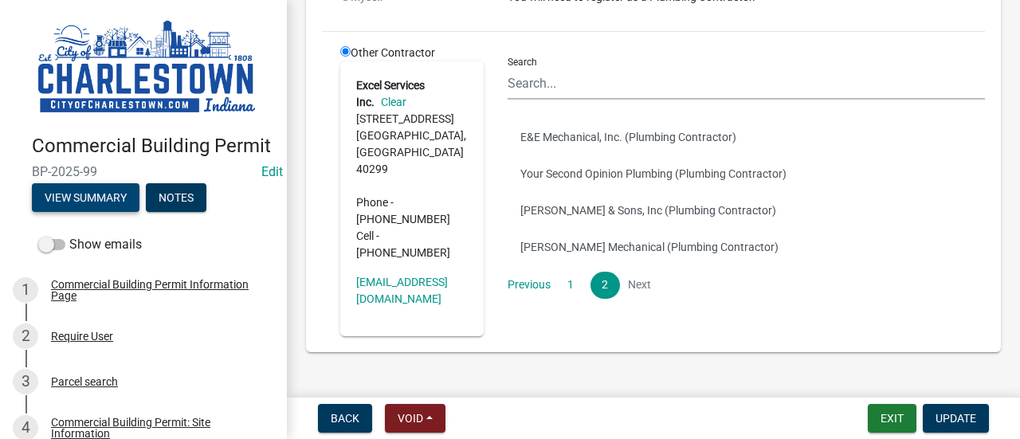
click at [85, 208] on button "View Summary" at bounding box center [86, 197] width 108 height 29
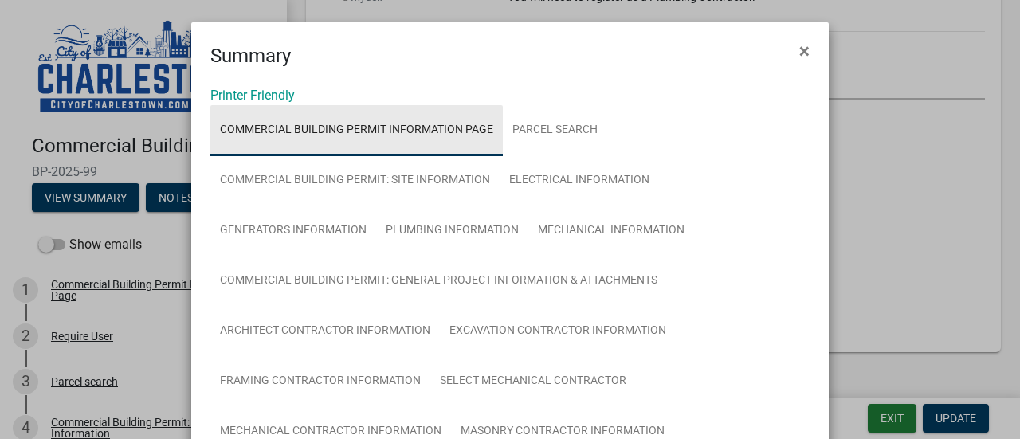
click at [363, 130] on link "Commercial Building Permit Information Page" at bounding box center [356, 130] width 292 height 51
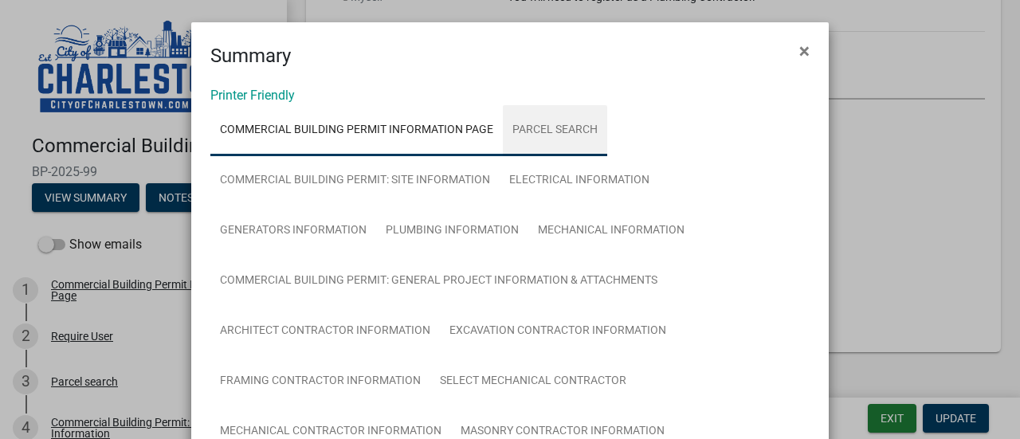
click at [575, 132] on link "Parcel search" at bounding box center [555, 130] width 104 height 51
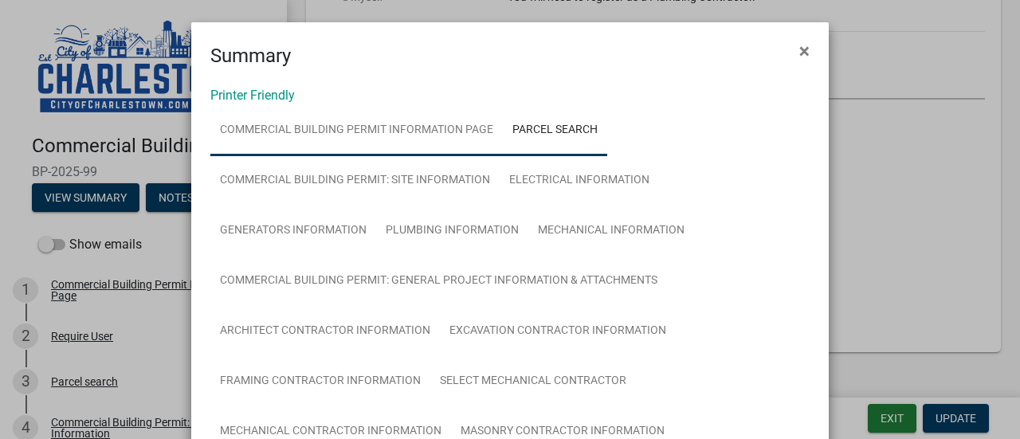
click at [313, 130] on link "Commercial Building Permit Information Page" at bounding box center [356, 130] width 292 height 51
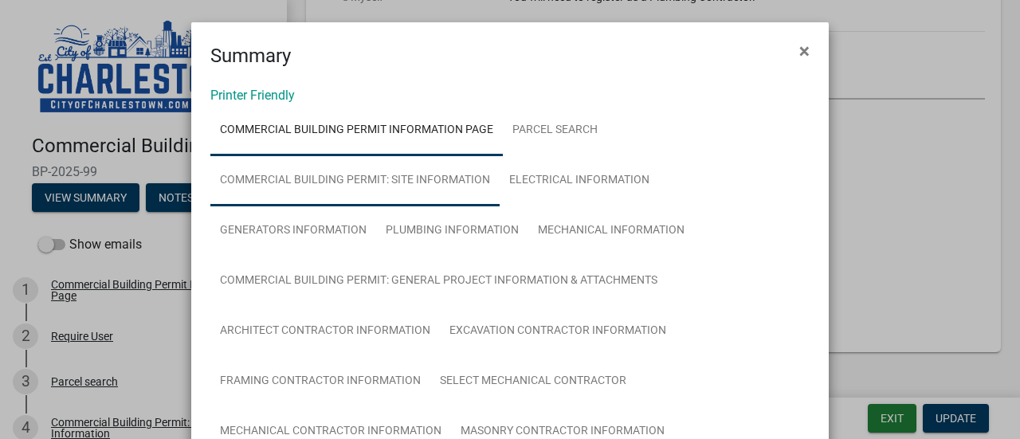
click at [324, 185] on link "Commercial Building Permit: Site Information" at bounding box center [354, 180] width 289 height 51
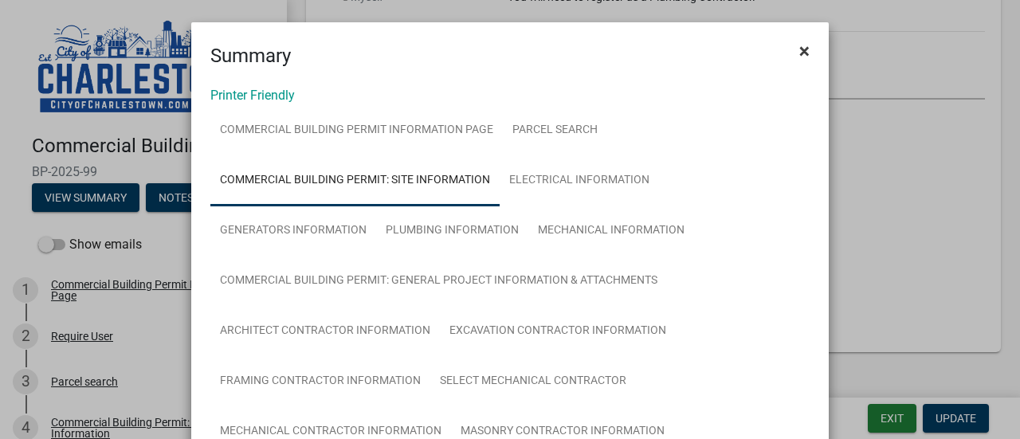
click at [802, 52] on span "×" at bounding box center [804, 51] width 10 height 22
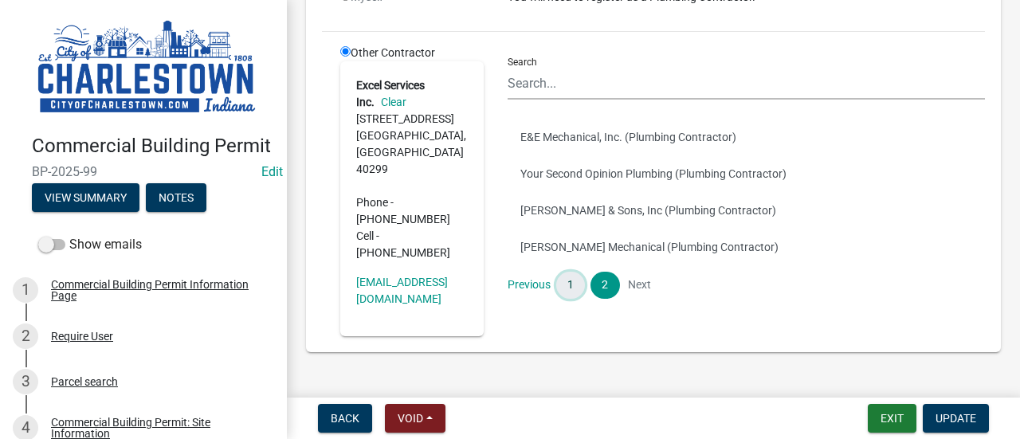
click at [571, 272] on link "1" at bounding box center [570, 285] width 29 height 27
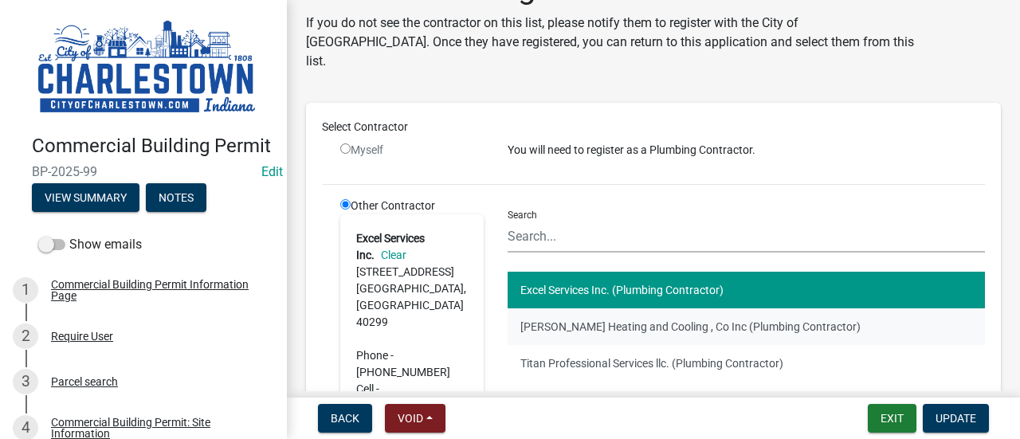
scroll to position [44, 0]
